Goal: Information Seeking & Learning: Learn about a topic

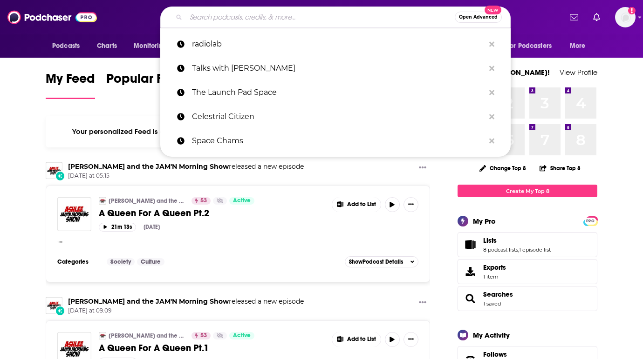
click at [243, 16] on input "Search podcasts, credits, & more..." at bounding box center [320, 17] width 269 height 15
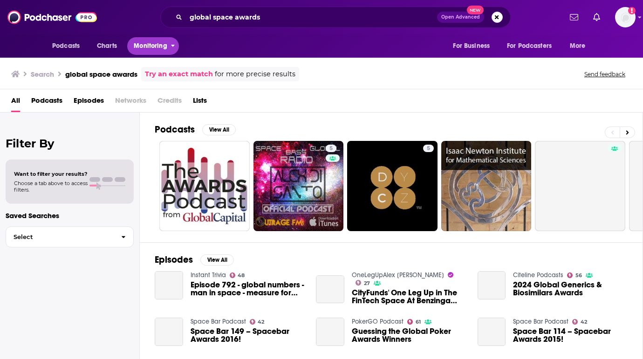
click at [159, 49] on span "Monitoring" at bounding box center [150, 46] width 33 height 13
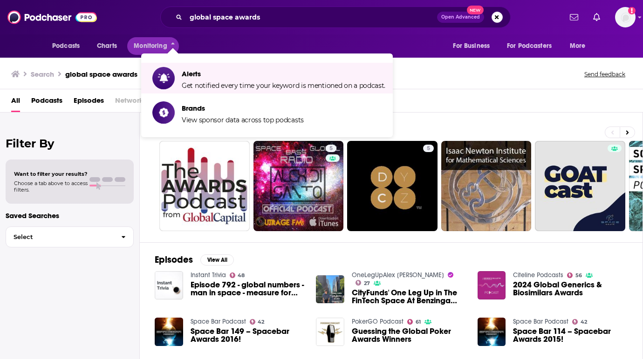
click at [362, 40] on div "Podcasts Charts Monitoring For Business For Podcasters More" at bounding box center [321, 45] width 596 height 23
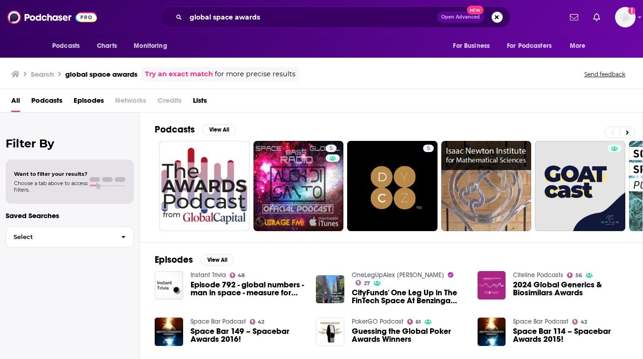
click at [97, 97] on span "Episodes" at bounding box center [89, 102] width 30 height 19
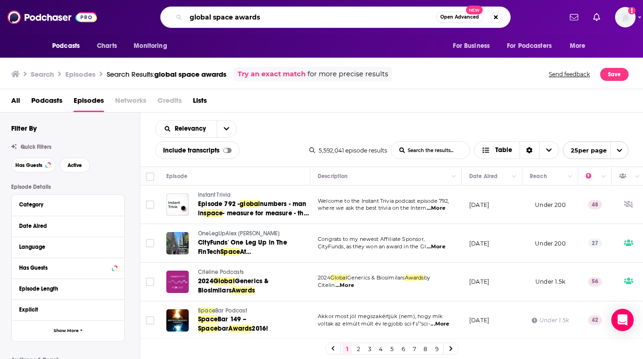
click at [308, 17] on input "global space awards" at bounding box center [311, 17] width 250 height 15
click at [309, 17] on input "global space awards" at bounding box center [311, 17] width 250 height 15
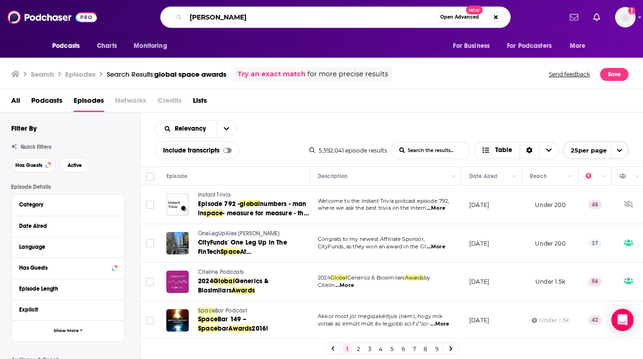
type input "[PERSON_NAME]"
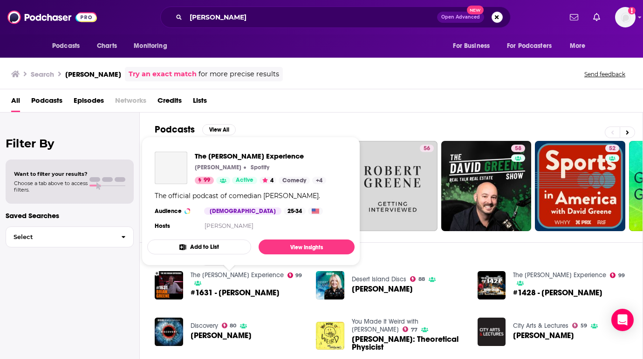
click at [240, 279] on link "The [PERSON_NAME] Experience" at bounding box center [236, 275] width 93 height 8
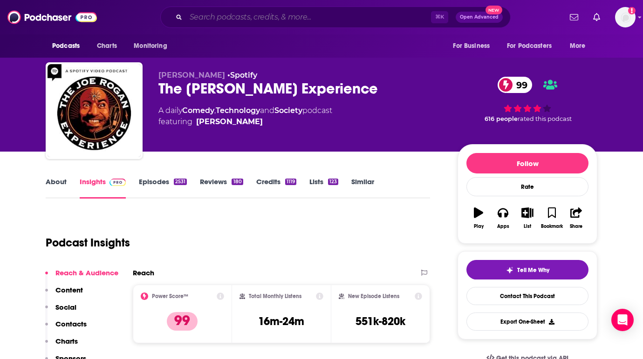
click at [237, 16] on input "Search podcasts, credits, & more..." at bounding box center [308, 17] width 245 height 15
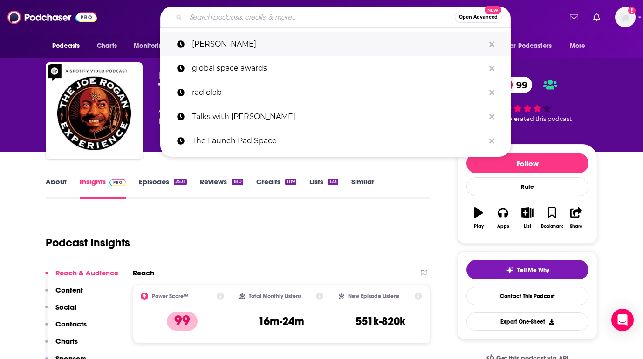
click at [241, 46] on p "[PERSON_NAME]" at bounding box center [338, 44] width 292 height 24
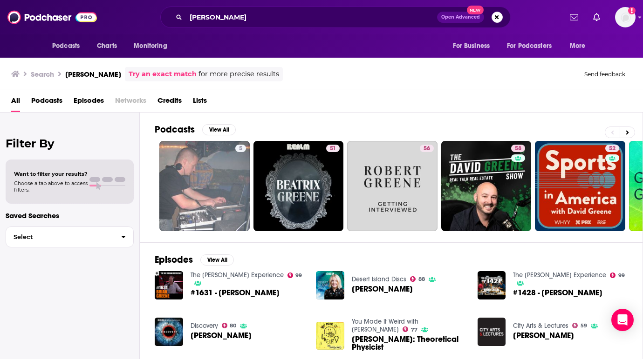
click at [257, 289] on span "#1631 - [PERSON_NAME]" at bounding box center [234, 293] width 89 height 8
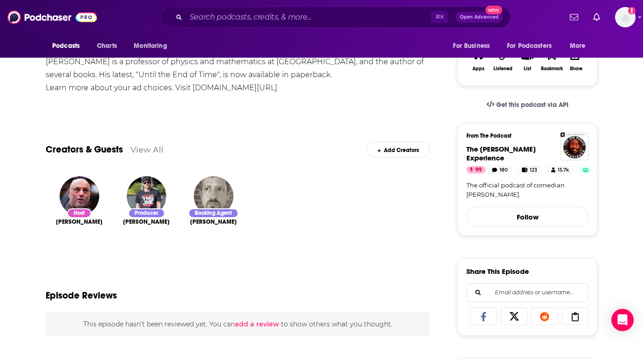
scroll to position [186, 0]
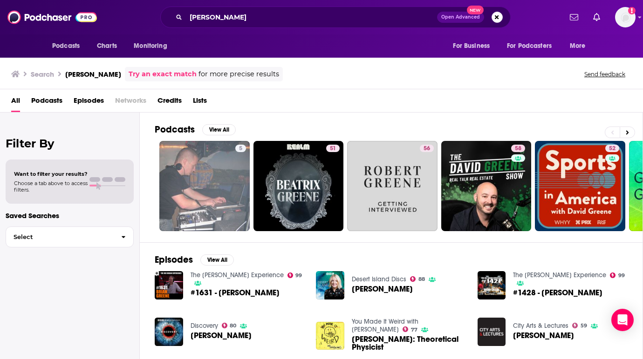
click at [384, 291] on span "[PERSON_NAME]" at bounding box center [382, 289] width 61 height 8
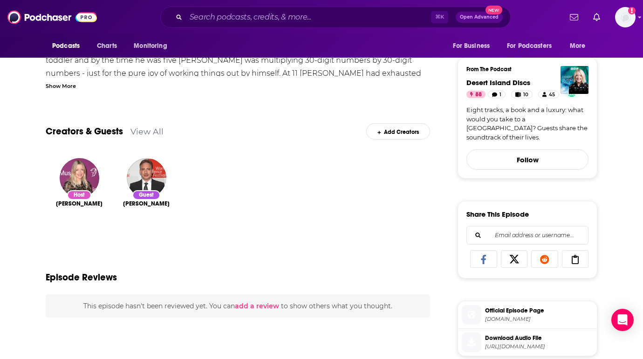
scroll to position [251, 0]
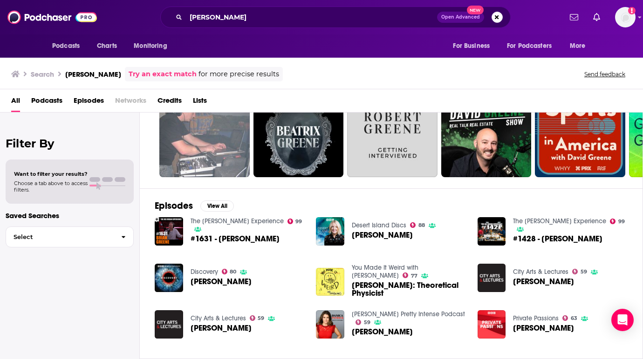
scroll to position [54, 0]
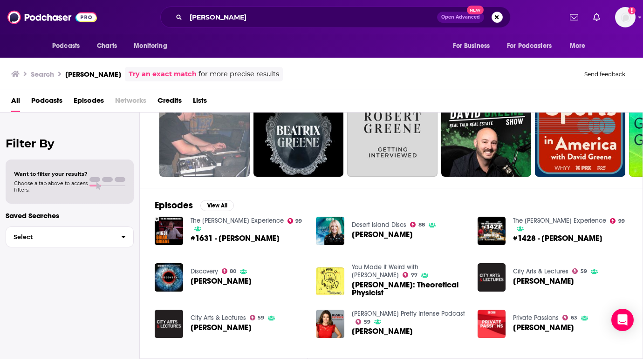
click at [224, 283] on span "[PERSON_NAME]" at bounding box center [220, 282] width 61 height 8
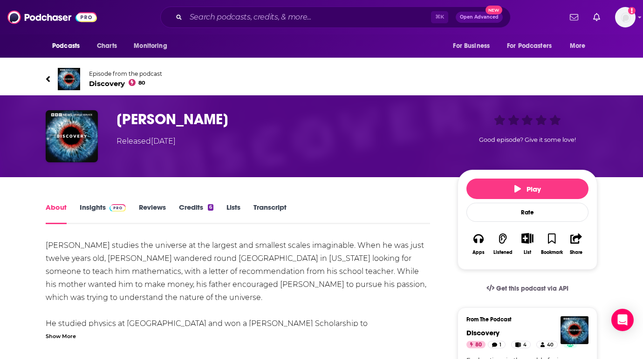
click at [101, 84] on span "Discovery 80" at bounding box center [125, 83] width 73 height 9
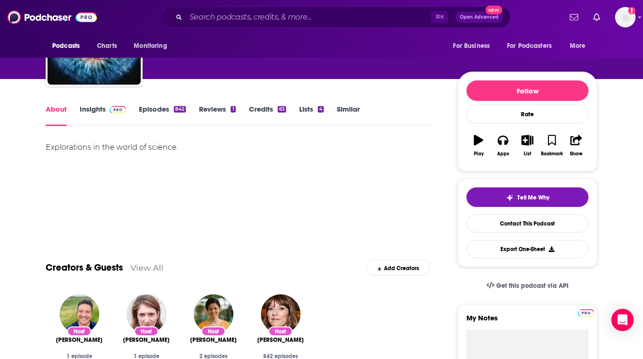
scroll to position [70, 0]
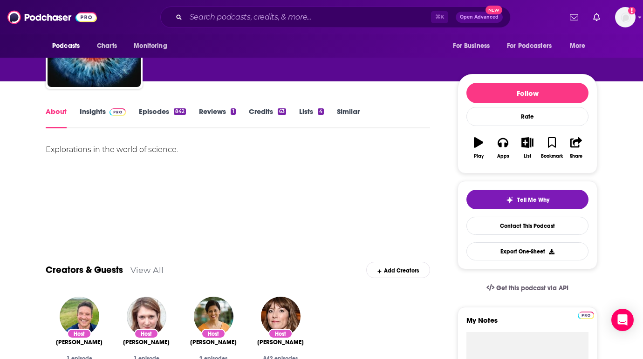
click at [102, 110] on link "Insights" at bounding box center [103, 117] width 46 height 21
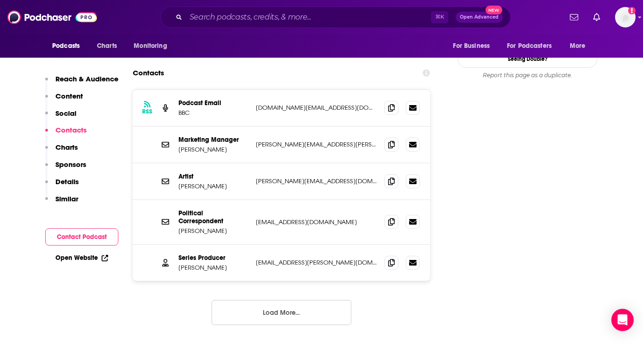
scroll to position [922, 0]
click at [308, 300] on button "Load More..." at bounding box center [281, 312] width 140 height 25
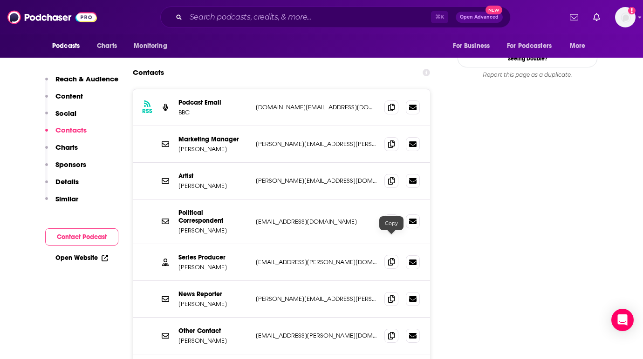
click at [393, 258] on icon at bounding box center [391, 261] width 7 height 7
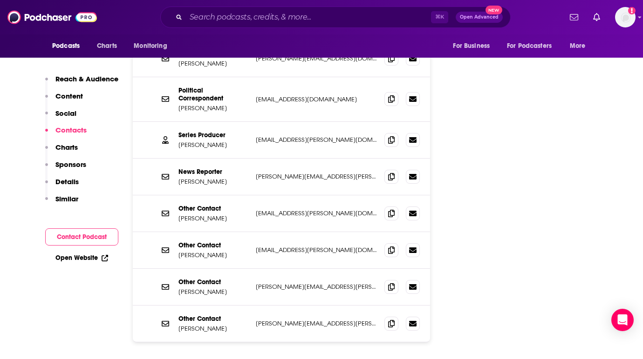
scroll to position [1047, 0]
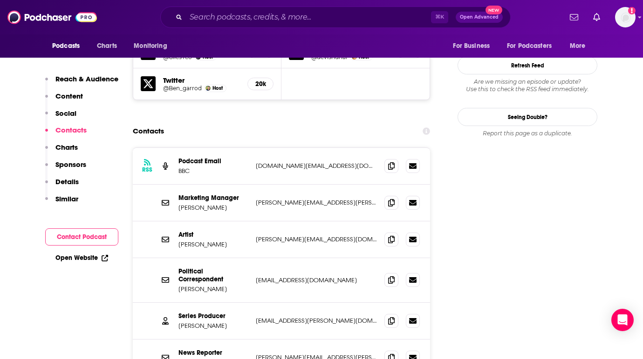
scroll to position [862, 0]
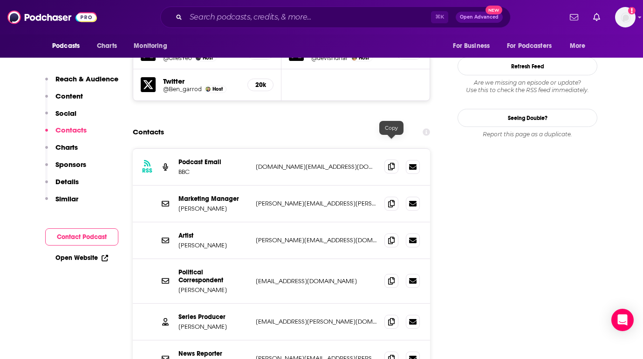
click at [387, 160] on span at bounding box center [391, 167] width 14 height 14
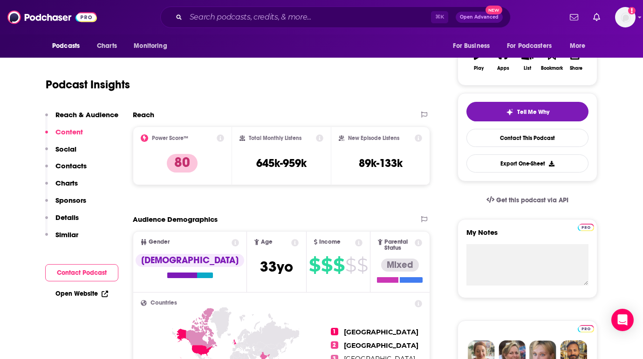
scroll to position [0, 0]
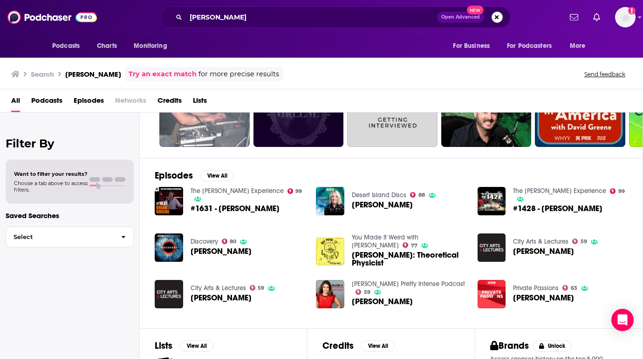
scroll to position [111, 0]
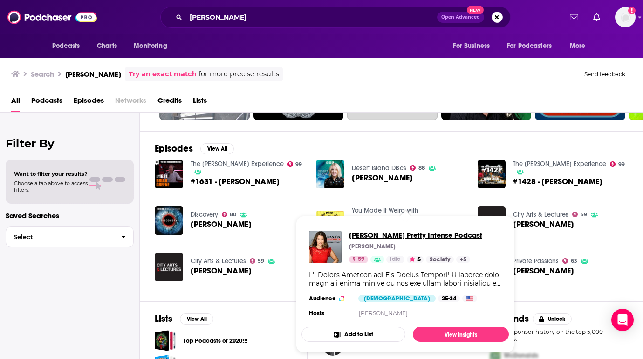
click at [371, 237] on span "[PERSON_NAME] Pretty Intense Podcast" at bounding box center [415, 235] width 133 height 9
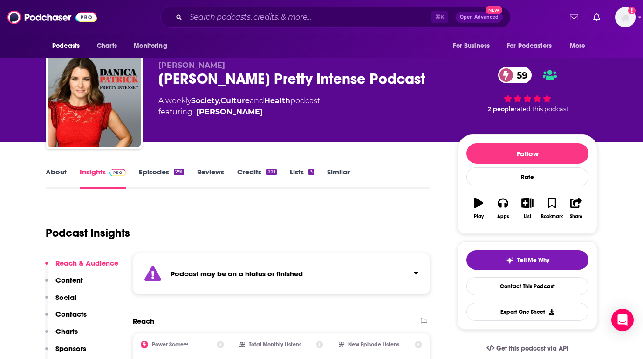
scroll to position [14, 0]
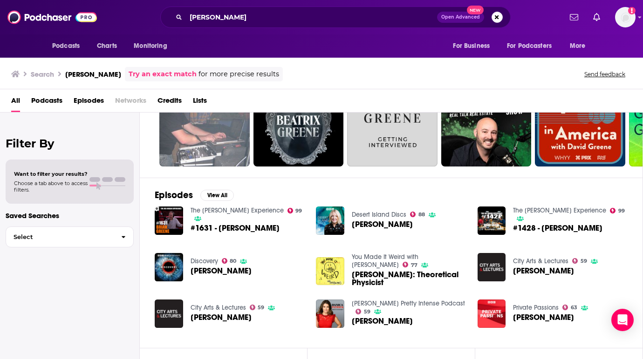
scroll to position [165, 0]
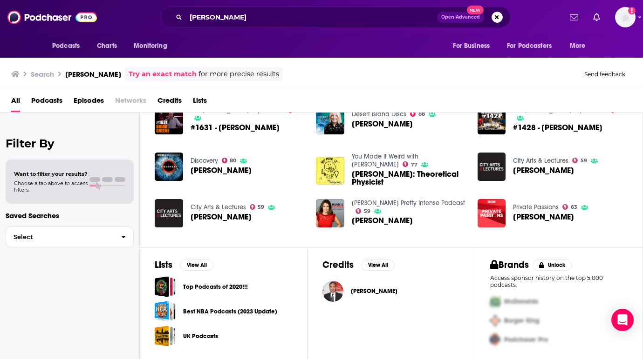
click at [548, 208] on link "Private Passions" at bounding box center [536, 207] width 46 height 8
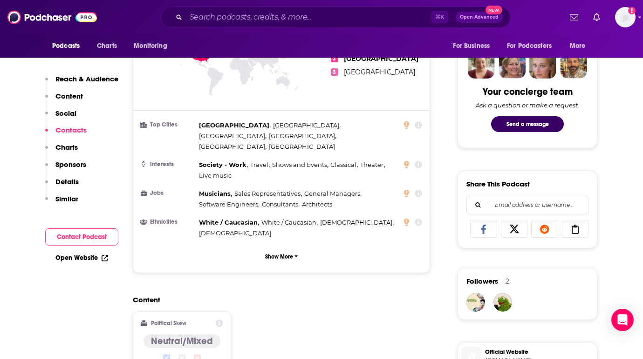
scroll to position [379, 0]
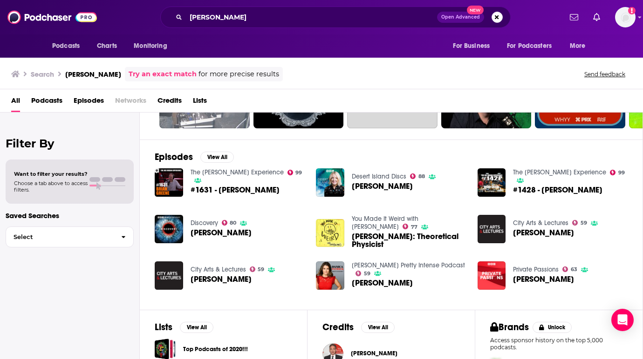
scroll to position [81, 0]
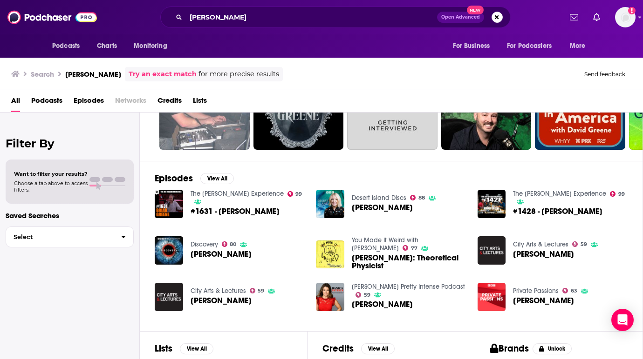
click at [76, 100] on span "Episodes" at bounding box center [89, 102] width 30 height 19
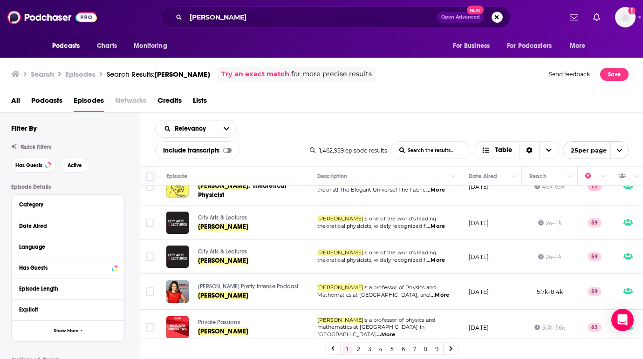
scroll to position [160, 0]
click at [496, 176] on button "Move" at bounding box center [489, 176] width 45 height 11
click at [514, 179] on icon "Column Actions" at bounding box center [513, 177] width 5 height 6
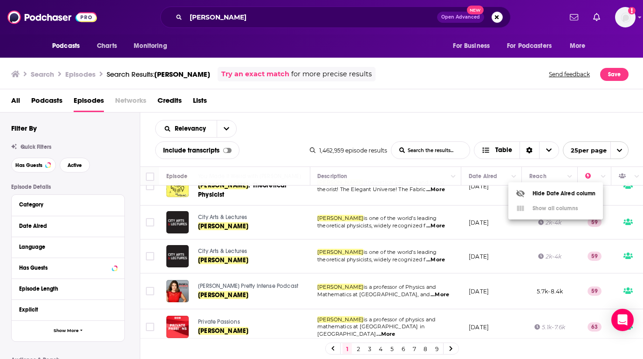
click at [514, 179] on div at bounding box center [321, 179] width 643 height 359
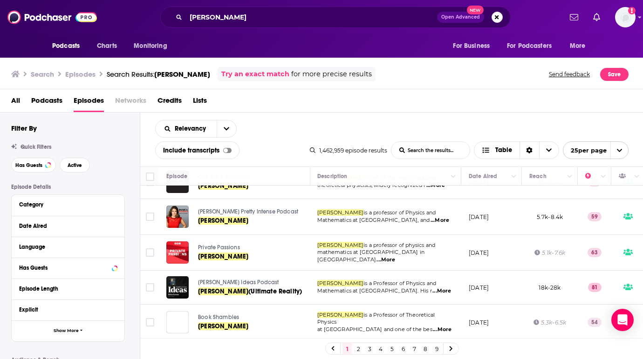
scroll to position [250, 0]
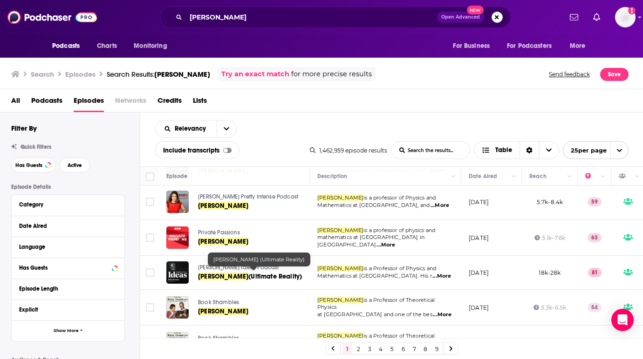
click at [237, 277] on span "[PERSON_NAME]" at bounding box center [223, 277] width 50 height 8
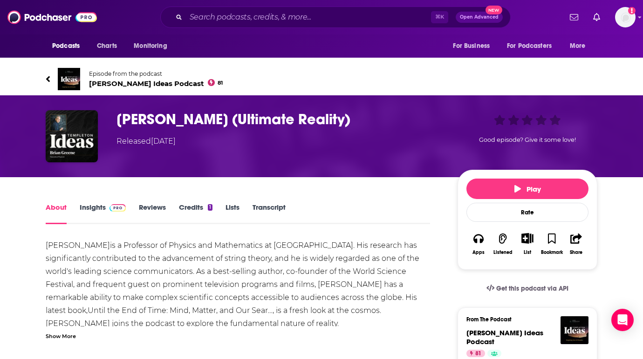
scroll to position [10, 0]
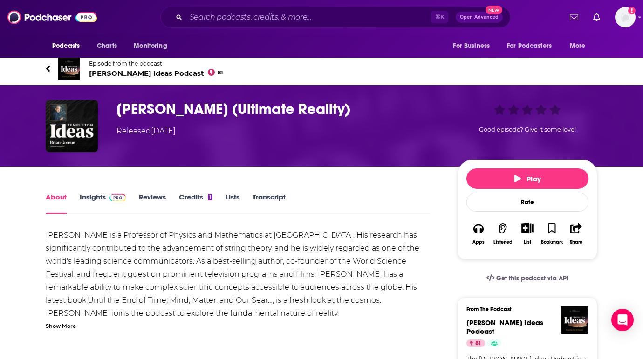
click at [102, 199] on link "Insights" at bounding box center [103, 203] width 46 height 21
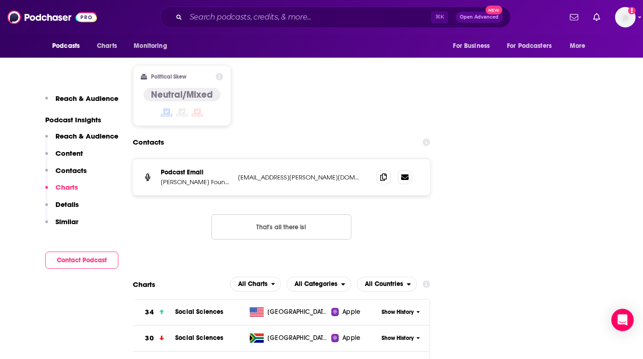
scroll to position [919, 0]
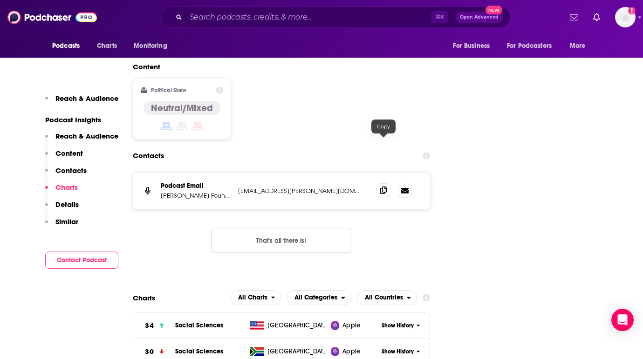
click at [383, 187] on icon at bounding box center [383, 190] width 7 height 7
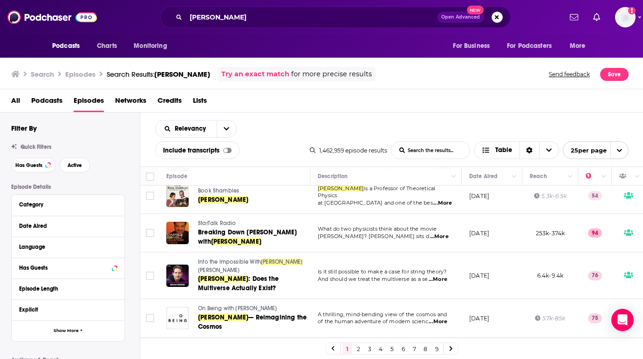
scroll to position [398, 0]
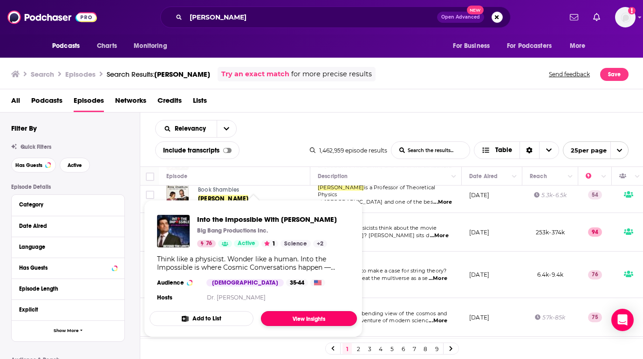
click at [312, 318] on link "View Insights" at bounding box center [309, 319] width 96 height 15
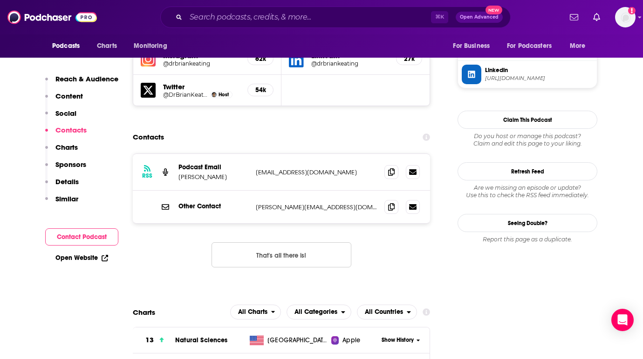
scroll to position [870, 0]
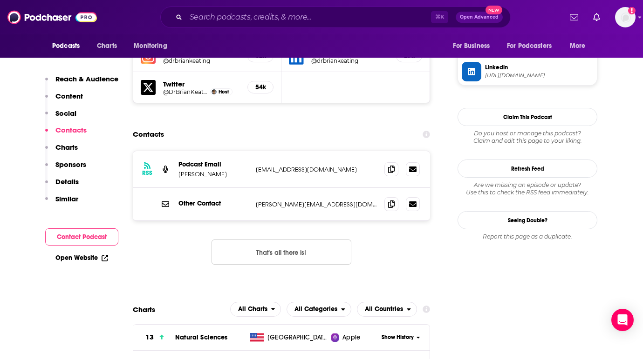
click at [279, 240] on button "That's all there is!" at bounding box center [281, 252] width 140 height 25
click at [392, 165] on icon at bounding box center [391, 168] width 7 height 7
click at [391, 200] on icon at bounding box center [391, 203] width 7 height 7
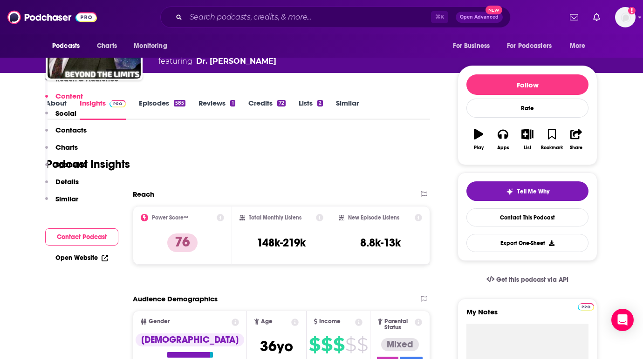
scroll to position [0, 0]
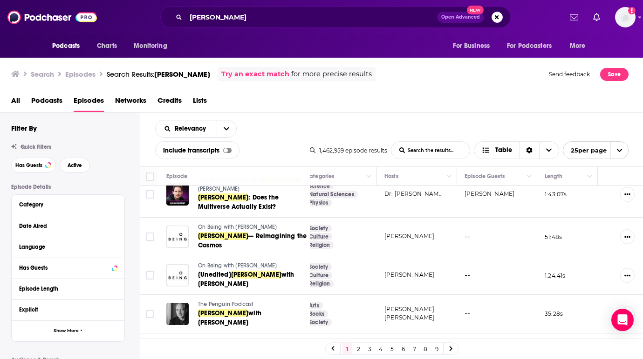
scroll to position [479, 355]
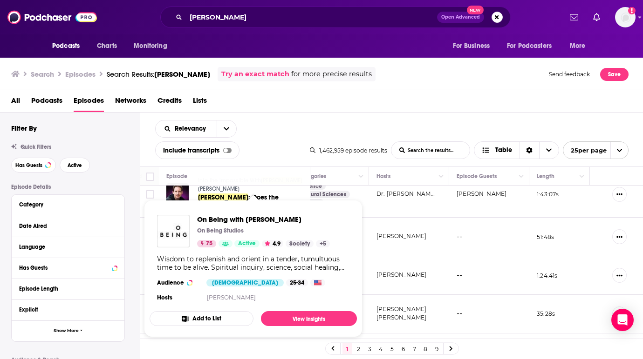
click at [220, 213] on div "On Being with [PERSON_NAME] On Being Studios 75 Active 4.9 Society + 5 Wisdom t…" at bounding box center [252, 260] width 207 height 104
click at [222, 222] on span "On Being with [PERSON_NAME]" at bounding box center [263, 219] width 133 height 9
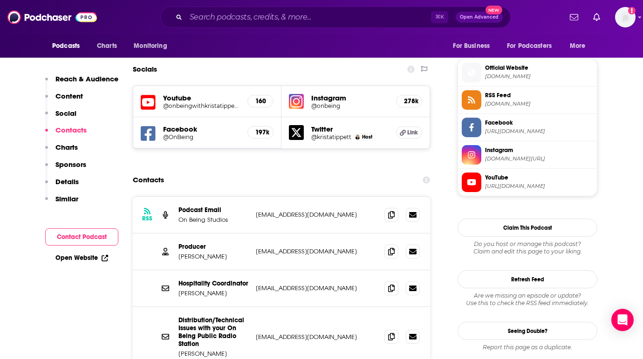
scroll to position [826, 0]
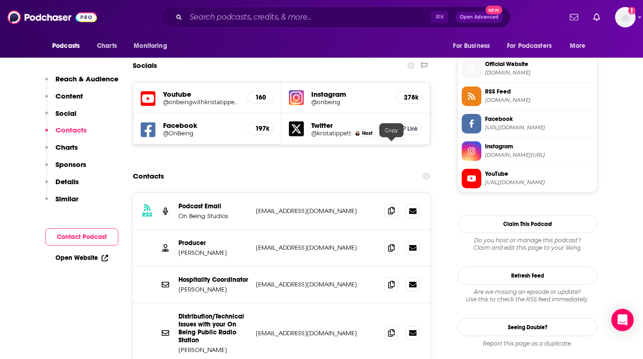
click at [392, 207] on icon at bounding box center [391, 210] width 7 height 7
click at [393, 244] on icon at bounding box center [391, 247] width 7 height 7
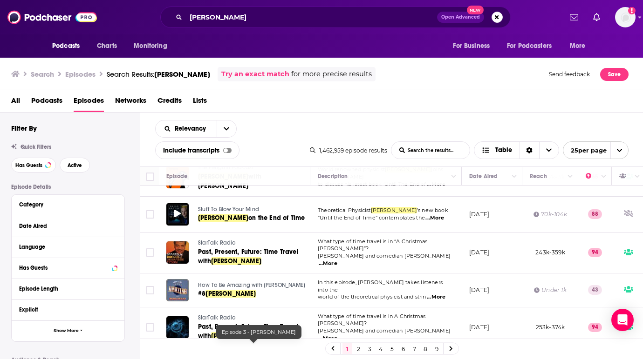
scroll to position [655, 0]
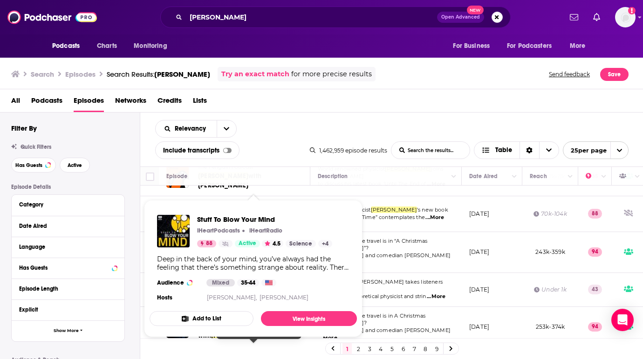
click at [238, 196] on span "Stuff To Blow Your Mind iHeartPodcasts iHeartRadio 88 Active 4.5 Science + 4 De…" at bounding box center [253, 269] width 218 height 149
click at [246, 217] on span "Stuff To Blow Your Mind" at bounding box center [264, 219] width 135 height 9
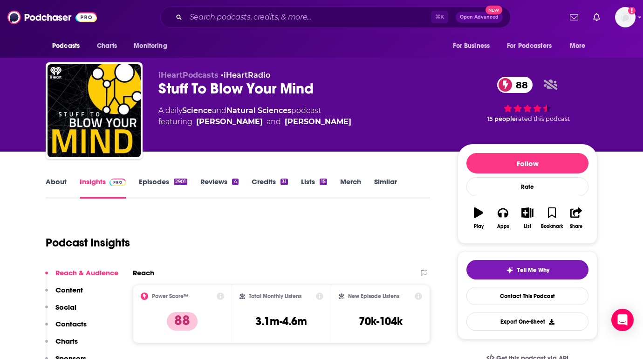
click at [52, 182] on link "About" at bounding box center [56, 187] width 21 height 21
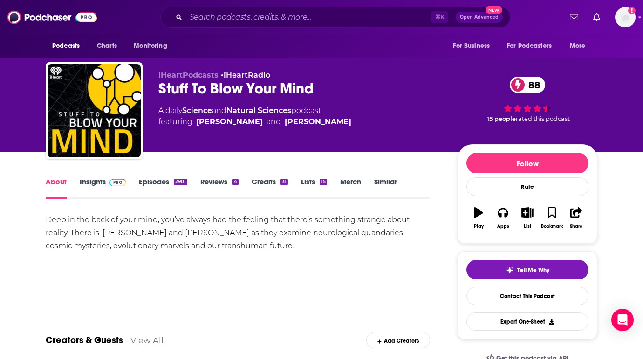
click at [100, 177] on link "Insights" at bounding box center [103, 187] width 46 height 21
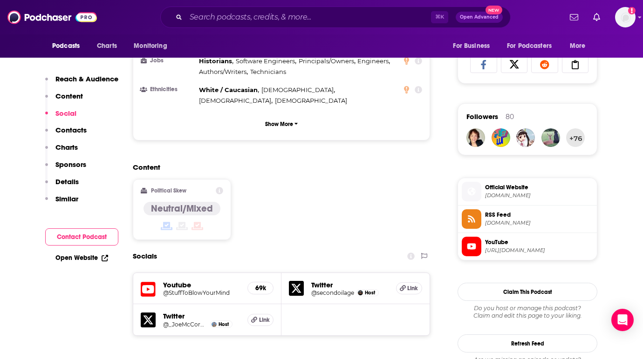
scroll to position [861, 0]
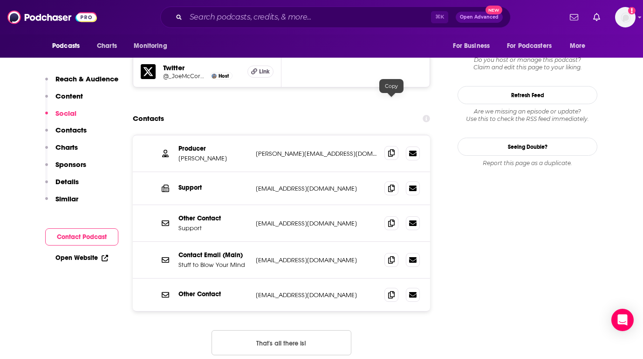
click at [388, 149] on icon at bounding box center [391, 152] width 7 height 7
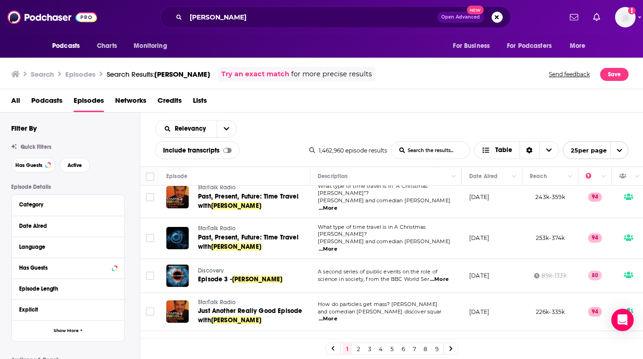
scroll to position [756, 0]
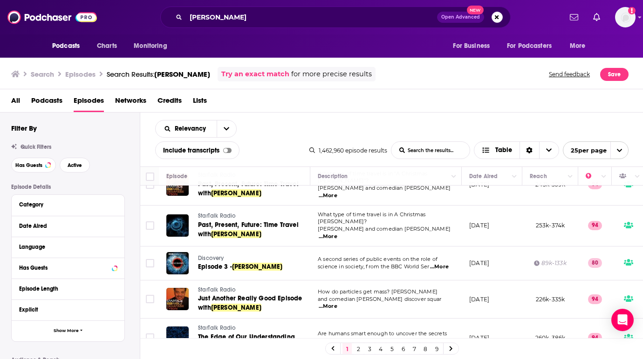
click at [361, 349] on link "2" at bounding box center [357, 349] width 9 height 11
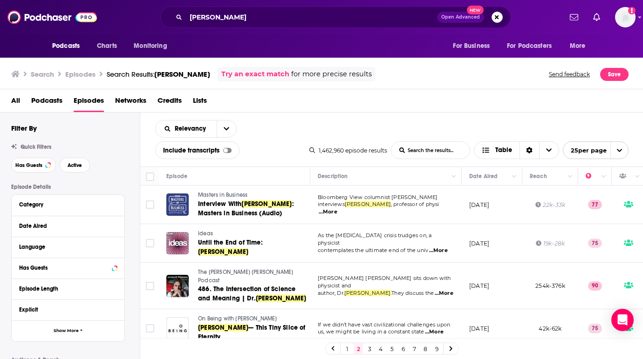
click at [241, 269] on span "The [PERSON_NAME] [PERSON_NAME] Podcast" at bounding box center [245, 276] width 95 height 15
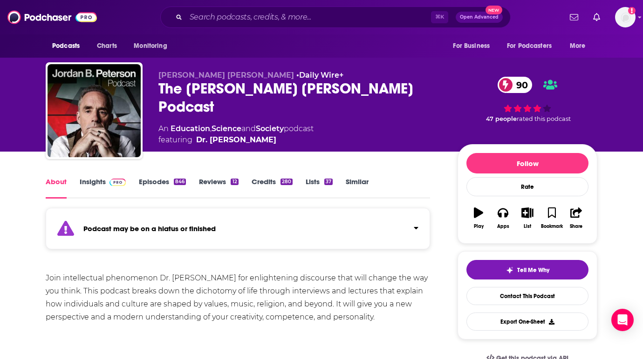
click at [161, 183] on link "Episodes 846" at bounding box center [162, 187] width 47 height 21
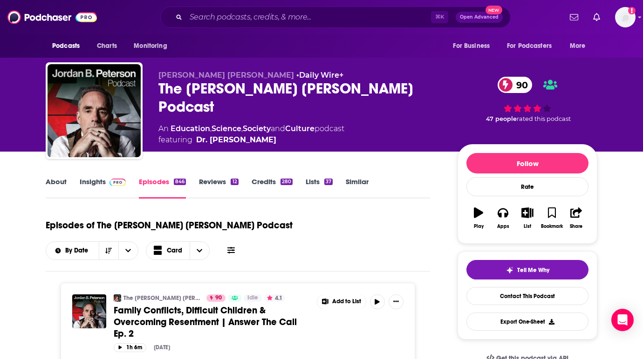
scroll to position [6, 0]
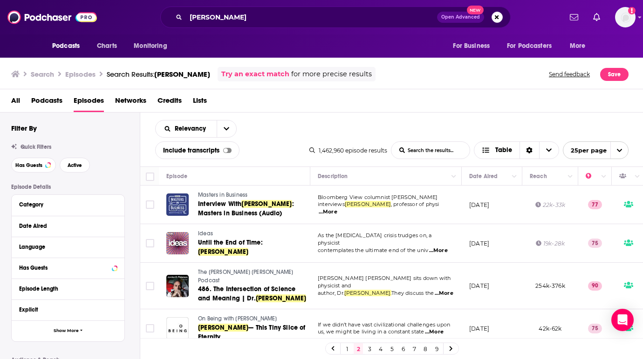
click at [204, 237] on span "Ideas" at bounding box center [205, 233] width 15 height 7
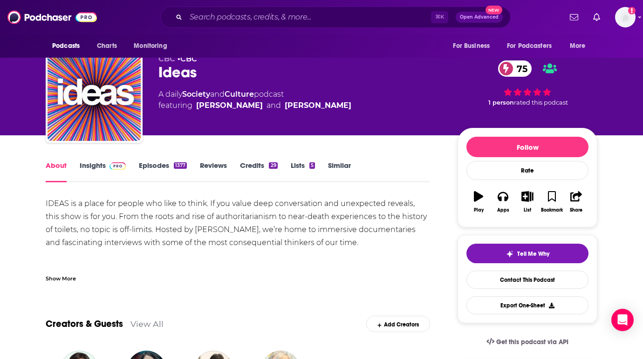
scroll to position [8, 0]
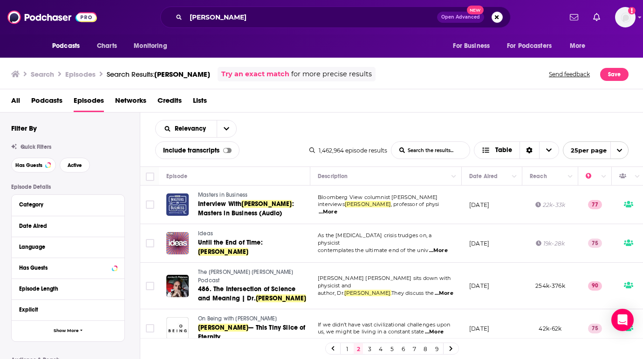
click at [346, 351] on link "1" at bounding box center [346, 349] width 9 height 11
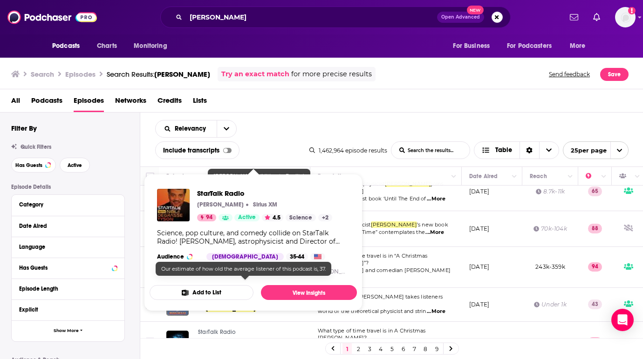
scroll to position [638, 0]
